Goal: Task Accomplishment & Management: Manage account settings

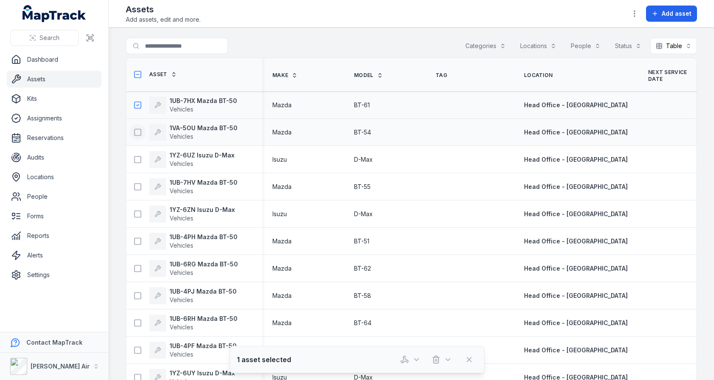
click at [135, 136] on button at bounding box center [138, 132] width 16 height 16
click at [502, 45] on button "Categories" at bounding box center [485, 46] width 51 height 16
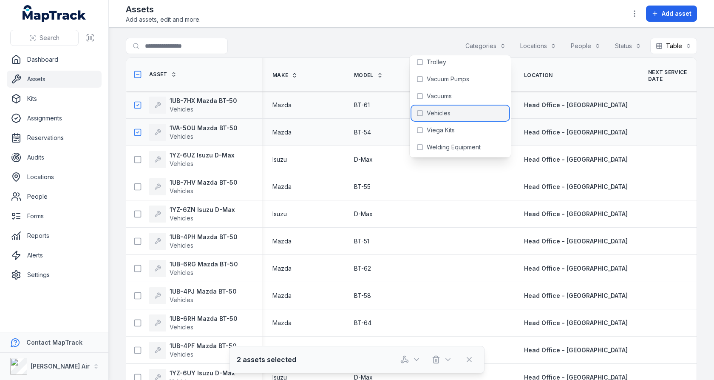
click at [458, 113] on div "Vehicles" at bounding box center [461, 112] width 98 height 15
click at [335, 42] on div "**********" at bounding box center [411, 48] width 571 height 20
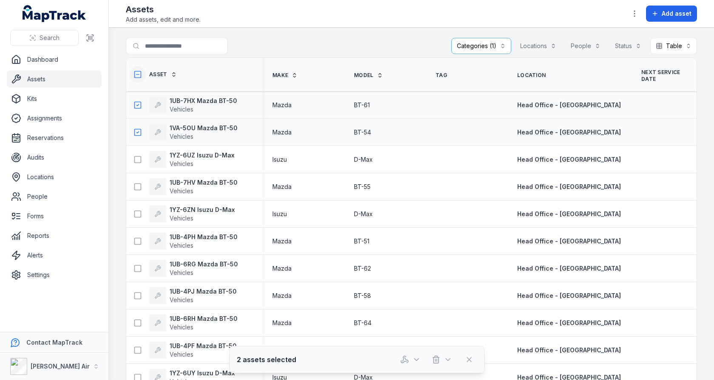
click at [141, 75] on icon at bounding box center [138, 74] width 9 height 9
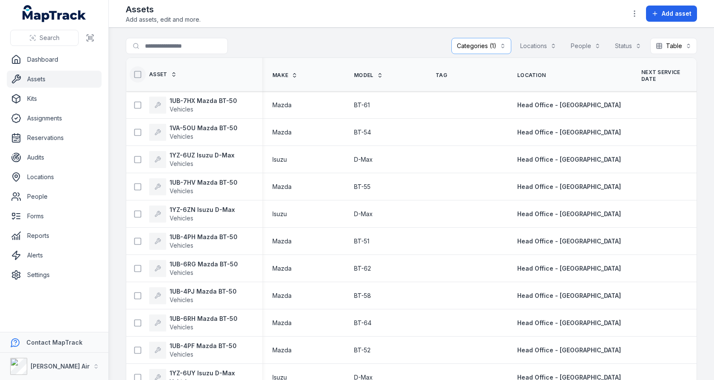
click at [138, 73] on icon at bounding box center [138, 74] width 9 height 9
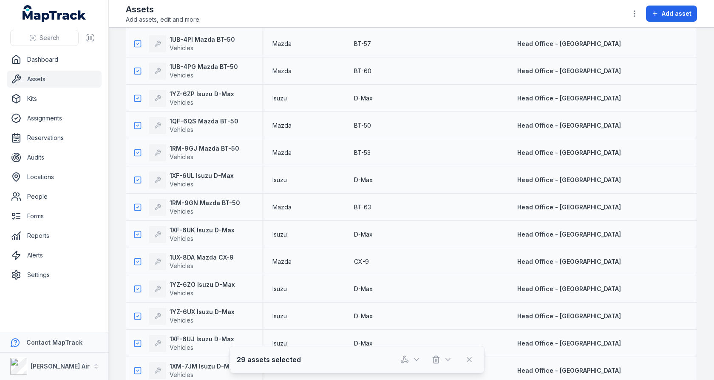
scroll to position [513, 0]
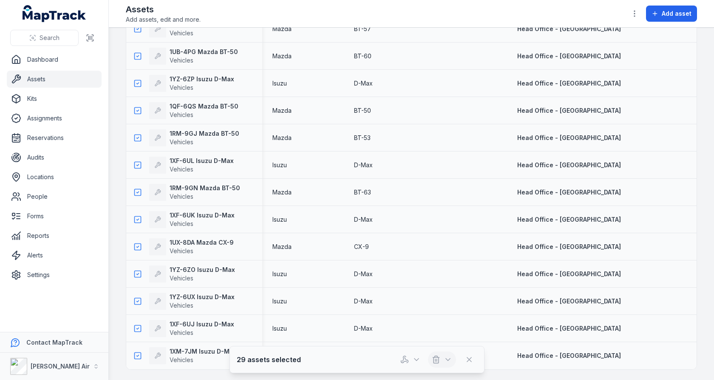
click at [441, 357] on button "button" at bounding box center [442, 359] width 28 height 16
click at [443, 327] on div "Delete" at bounding box center [442, 322] width 95 height 15
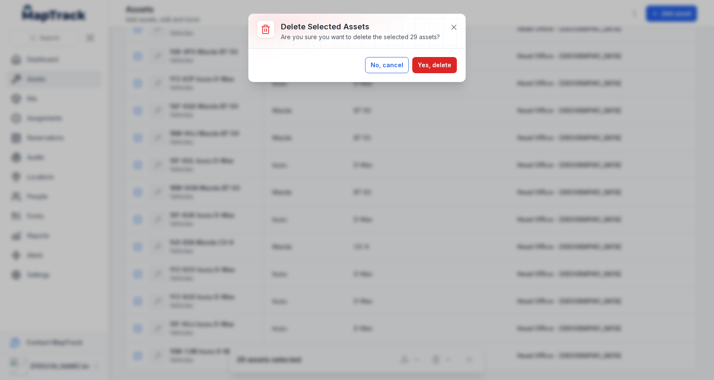
click at [400, 65] on button "No, cancel" at bounding box center [387, 65] width 44 height 16
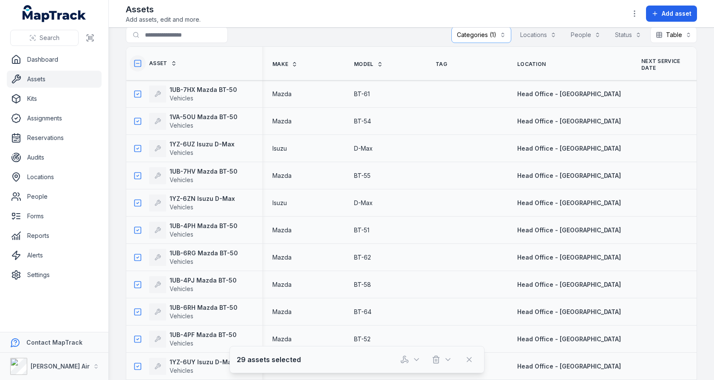
scroll to position [0, 0]
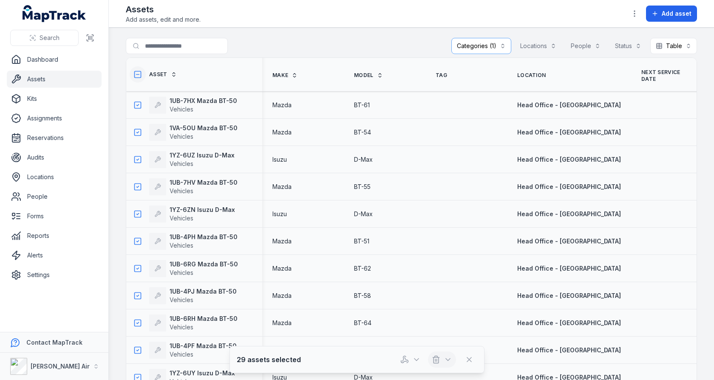
click at [444, 362] on icon "button" at bounding box center [448, 359] width 9 height 9
click at [444, 325] on div "Delete" at bounding box center [442, 322] width 95 height 15
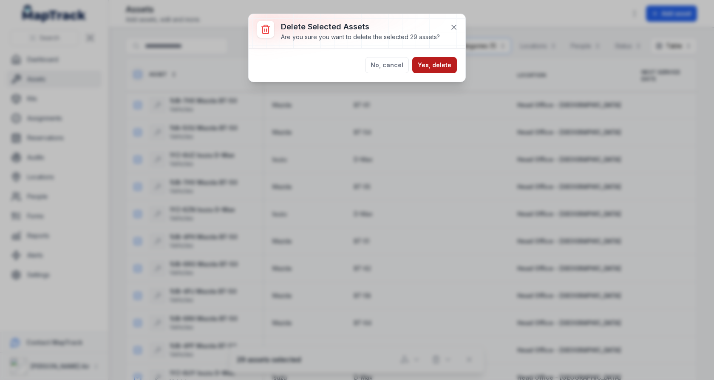
click at [435, 67] on button "Yes, delete" at bounding box center [434, 65] width 45 height 16
